Goal: Task Accomplishment & Management: Use online tool/utility

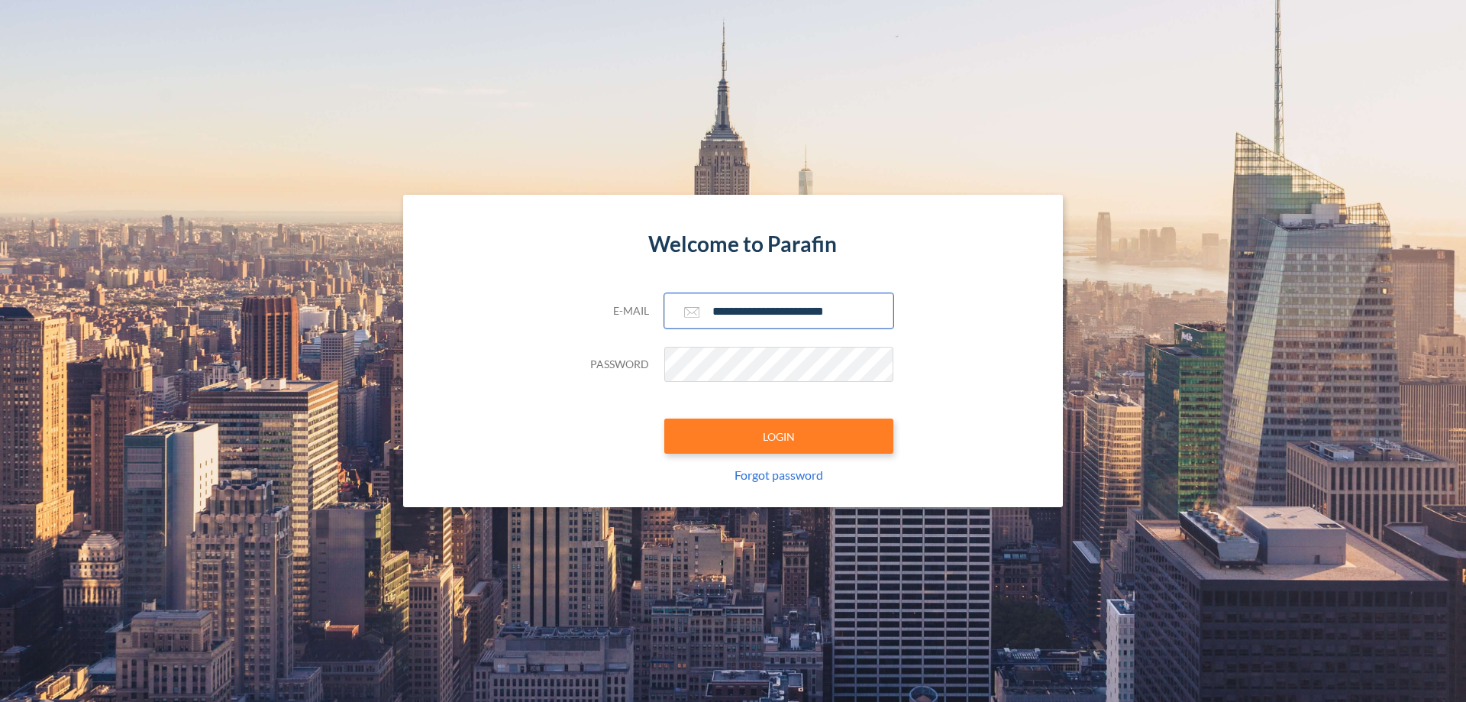
type input "**********"
click at [779, 436] on button "LOGIN" at bounding box center [778, 435] width 229 height 35
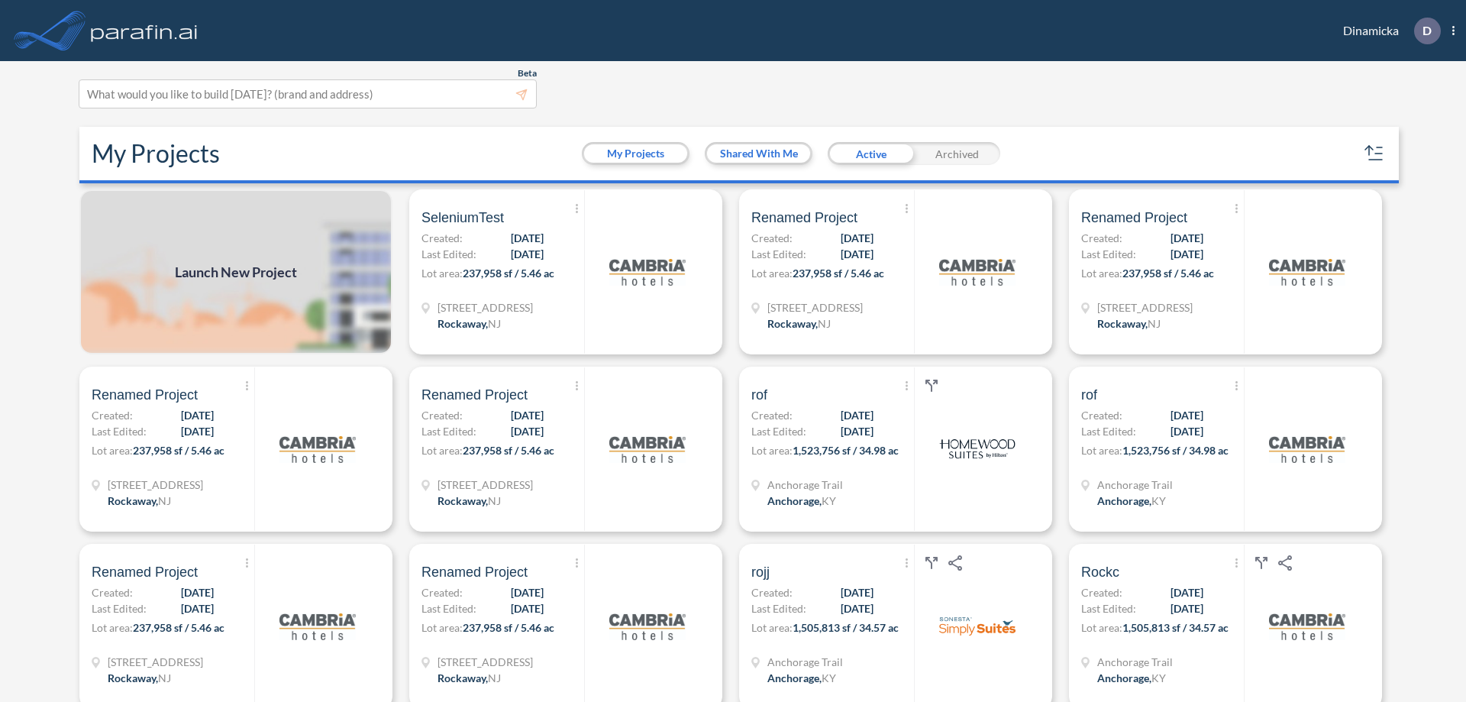
scroll to position [4, 0]
